Goal: Task Accomplishment & Management: Use online tool/utility

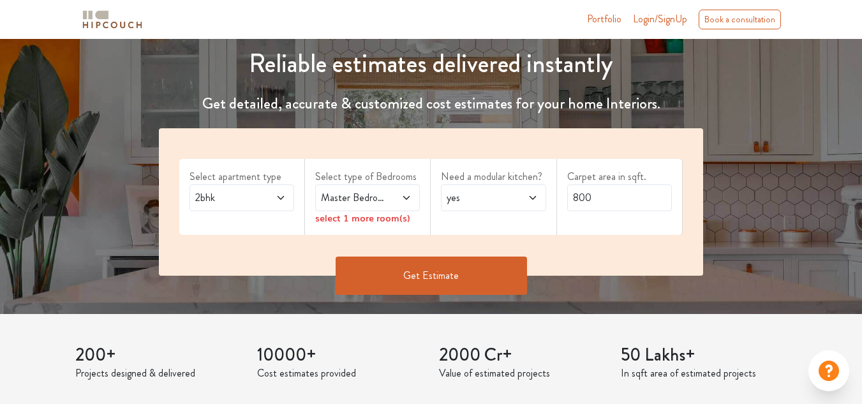
scroll to position [144, 0]
click at [533, 197] on icon at bounding box center [533, 197] width 10 height 10
click at [405, 197] on icon at bounding box center [406, 197] width 6 height 4
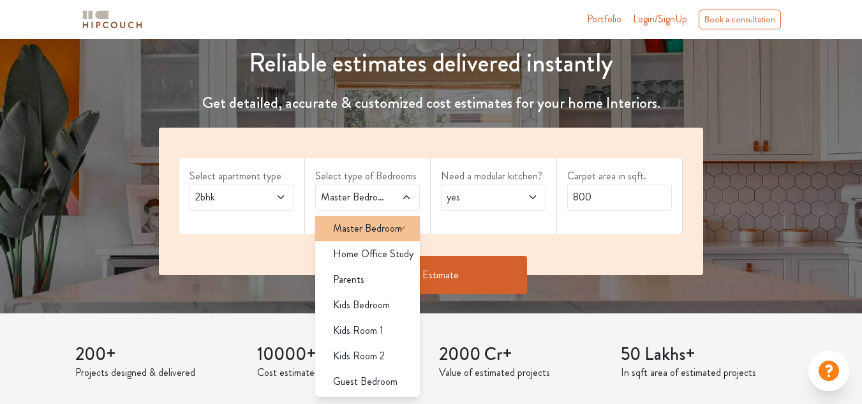
click at [380, 230] on span "Master Bedroom" at bounding box center [367, 228] width 69 height 15
click at [541, 234] on div "Select apartment type 2bhk Select type of Bedrooms Master Bedroom Master Bedroo…" at bounding box center [431, 201] width 544 height 147
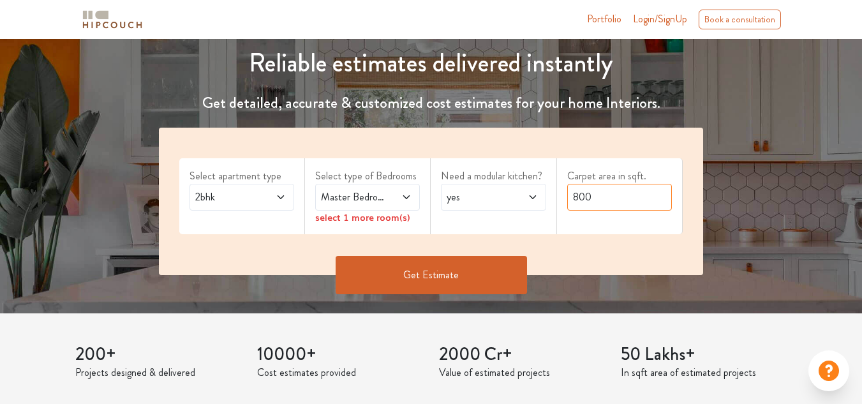
click at [606, 200] on input "800" at bounding box center [619, 197] width 105 height 27
click at [578, 197] on input "800" at bounding box center [619, 197] width 105 height 27
type input "400"
click at [438, 273] on button "Get Estimate" at bounding box center [431, 275] width 191 height 38
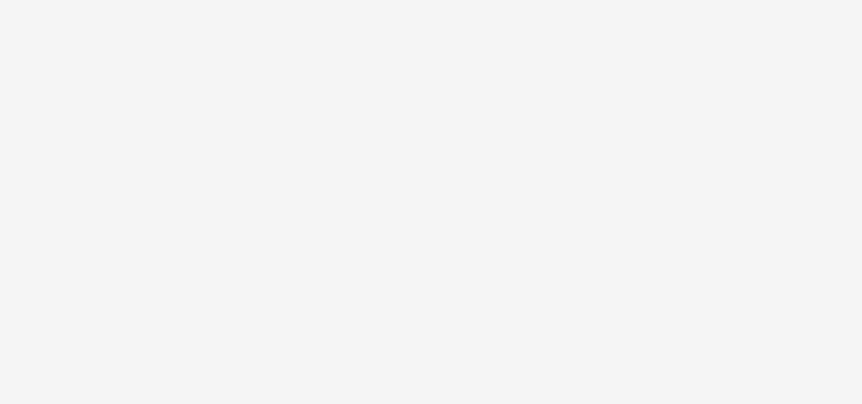
click at [528, 278] on div at bounding box center [431, 202] width 862 height 404
